Goal: Task Accomplishment & Management: Manage account settings

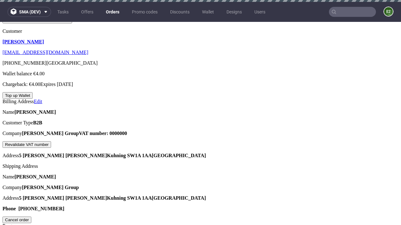
scroll to position [159, 0]
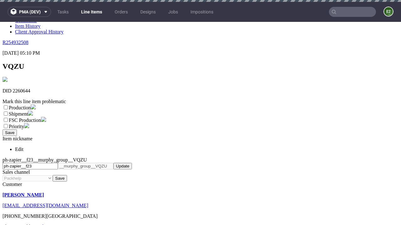
scroll to position [2, 0]
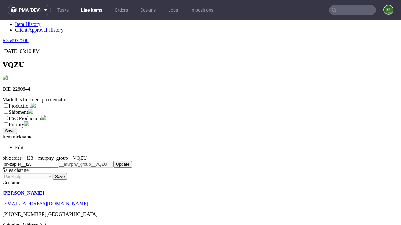
select select "dtp_ca_needed"
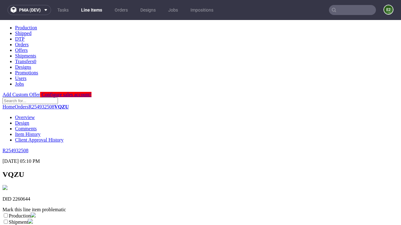
scroll to position [0, 0]
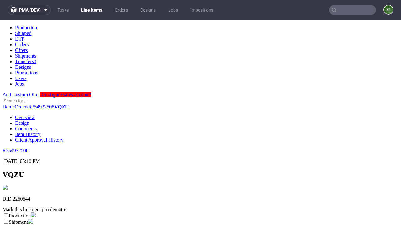
checkbox input "true"
